Goal: Complete application form: Complete application form

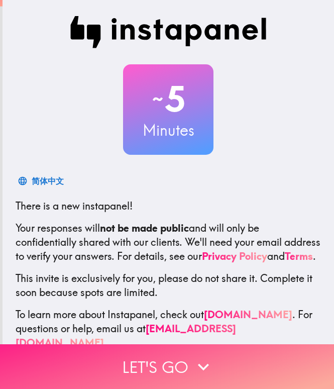
click at [85, 344] on button "Let's go" at bounding box center [167, 366] width 334 height 45
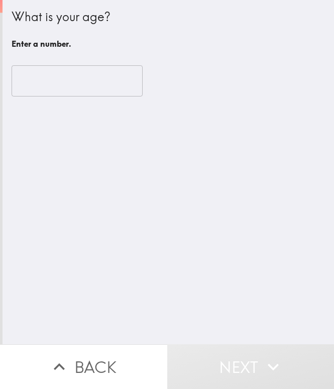
click at [75, 90] on input "number" at bounding box center [77, 80] width 131 height 31
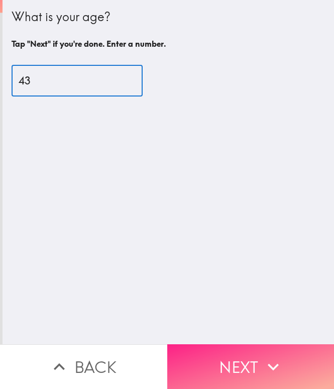
type input "43"
click at [232, 365] on button "Next" at bounding box center [250, 366] width 167 height 45
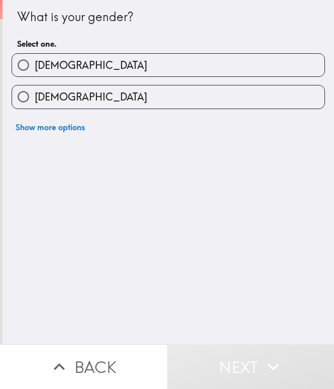
click at [115, 107] on label "[DEMOGRAPHIC_DATA]" at bounding box center [168, 96] width 312 height 23
click at [35, 107] on input "[DEMOGRAPHIC_DATA]" at bounding box center [23, 96] width 23 height 23
radio input "true"
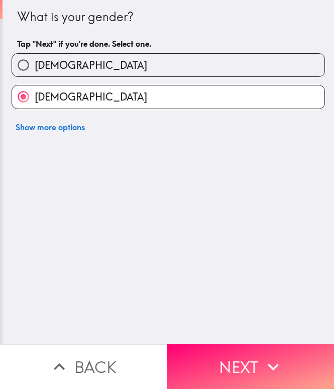
click at [115, 107] on label "[DEMOGRAPHIC_DATA]" at bounding box center [168, 96] width 312 height 23
click at [35, 107] on input "[DEMOGRAPHIC_DATA]" at bounding box center [23, 96] width 23 height 23
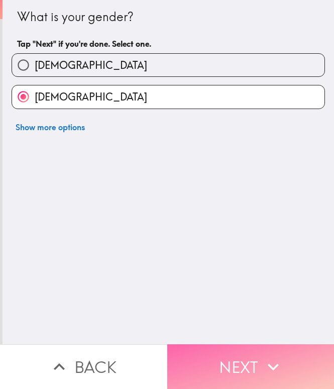
click at [214, 353] on button "Next" at bounding box center [250, 366] width 167 height 45
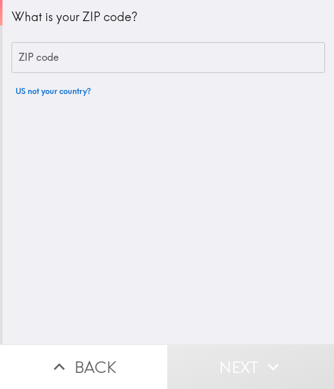
click at [81, 61] on input "ZIP code" at bounding box center [168, 57] width 313 height 31
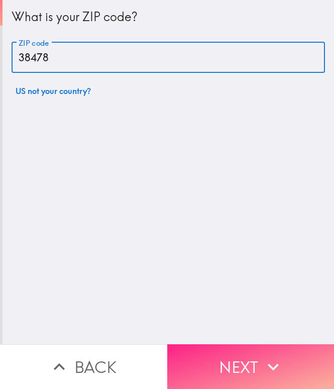
type input "38478"
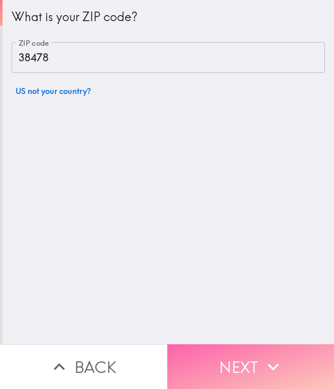
click at [208, 362] on button "Next" at bounding box center [250, 366] width 167 height 45
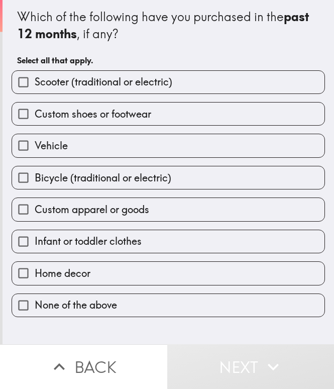
click at [54, 119] on span "Custom shoes or footwear" at bounding box center [93, 114] width 116 height 14
click at [35, 119] on input "Custom shoes or footwear" at bounding box center [23, 113] width 23 height 23
checkbox input "true"
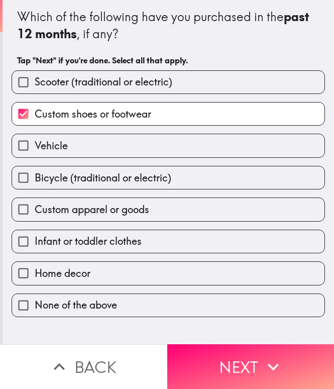
click at [57, 263] on label "Home decor" at bounding box center [168, 273] width 312 height 23
click at [35, 263] on input "Home decor" at bounding box center [23, 273] width 23 height 23
checkbox input "true"
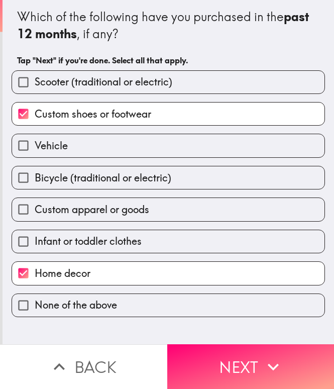
click at [190, 352] on button "Next" at bounding box center [250, 366] width 167 height 45
